Goal: Check status: Check status

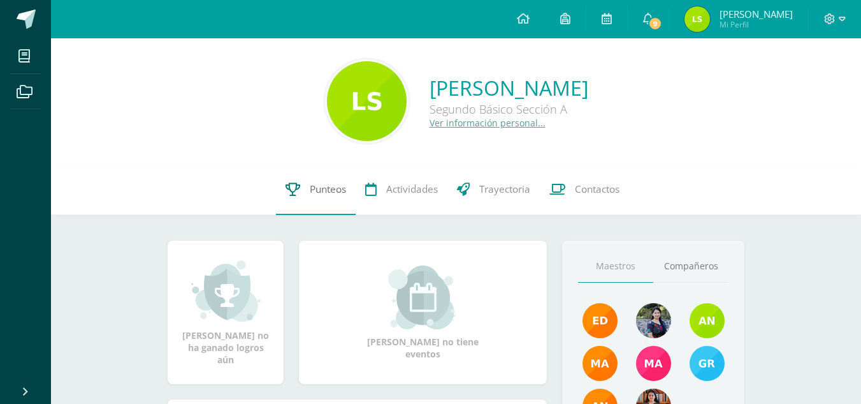
click at [288, 194] on icon at bounding box center [293, 188] width 15 height 13
drag, startPoint x: 298, startPoint y: 53, endPoint x: 117, endPoint y: -54, distance: 210.1
click at [117, 0] on html "Mis cursos Archivos Cerrar panel CIENCIAS NATURALES Segundo Básico "Sección A" …" at bounding box center [430, 360] width 861 height 721
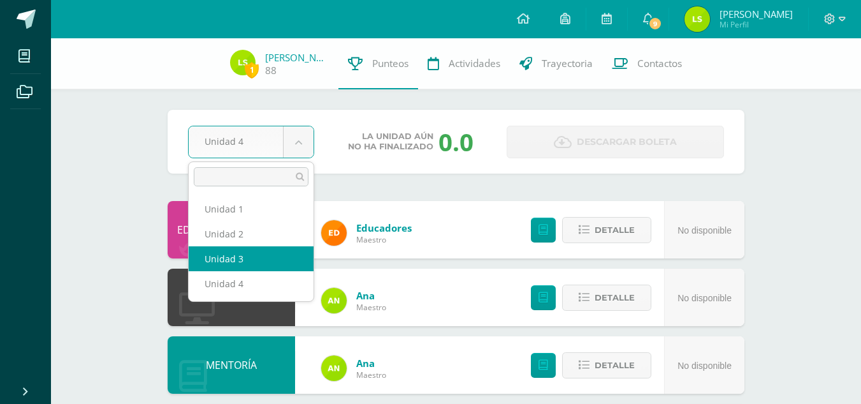
select select "Unidad 3"
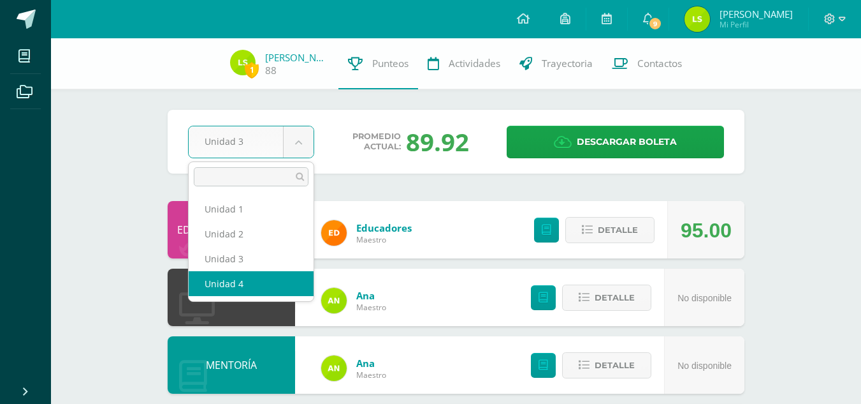
select select "Unidad 4"
